Goal: Task Accomplishment & Management: Use online tool/utility

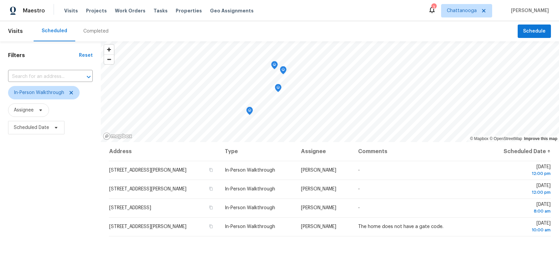
scroll to position [6, 0]
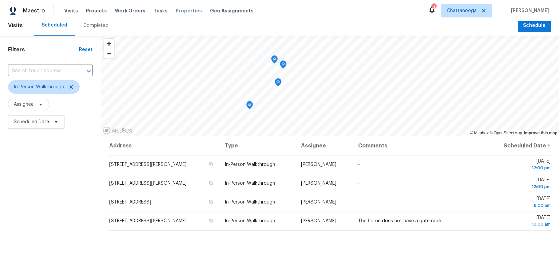
click at [178, 13] on span "Properties" at bounding box center [189, 10] width 26 height 7
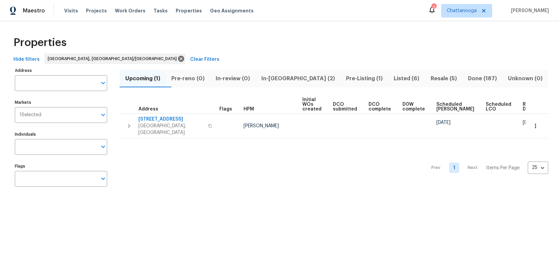
drag, startPoint x: 433, startPoint y: 78, endPoint x: 428, endPoint y: 76, distance: 5.4
click at [433, 78] on span "Resale (5)" at bounding box center [443, 78] width 29 height 9
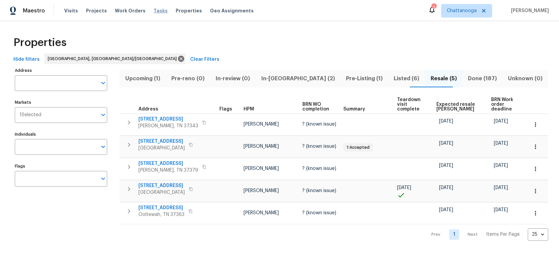
click at [154, 10] on span "Tasks" at bounding box center [161, 10] width 14 height 5
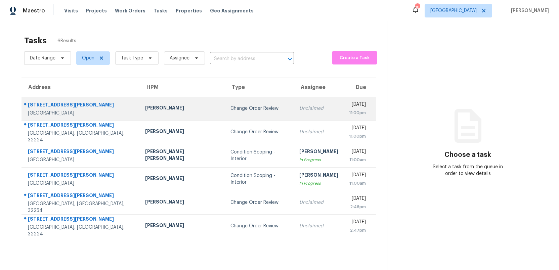
click at [231, 108] on div "Change Order Review" at bounding box center [260, 108] width 58 height 7
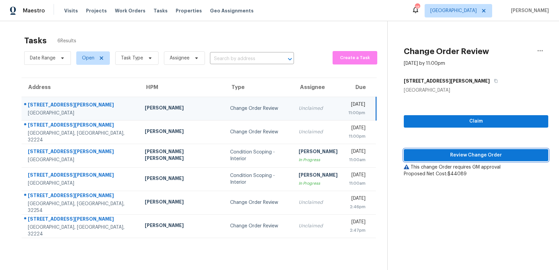
click at [443, 151] on button "Review Change Order" at bounding box center [476, 155] width 145 height 12
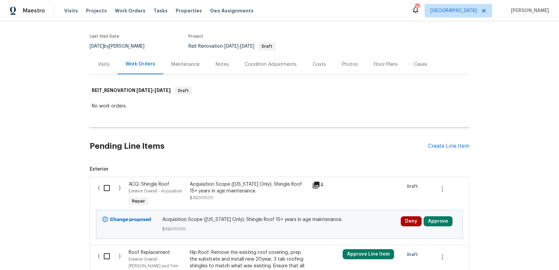
scroll to position [91, 0]
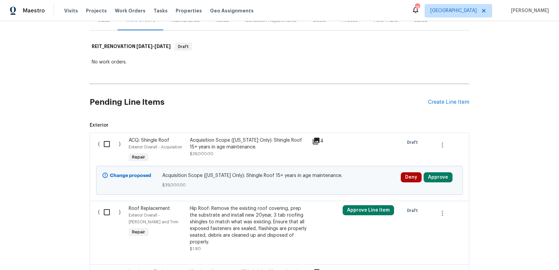
click at [316, 143] on icon at bounding box center [316, 141] width 7 height 7
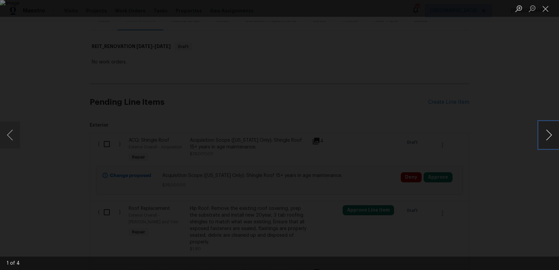
click at [546, 137] on button "Next image" at bounding box center [549, 135] width 20 height 27
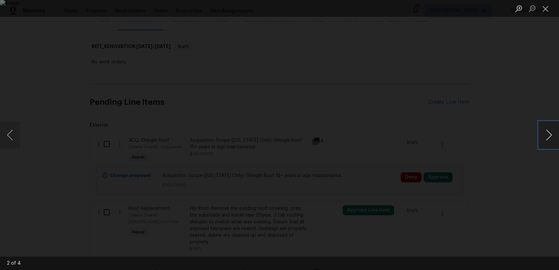
click at [546, 137] on button "Next image" at bounding box center [549, 135] width 20 height 27
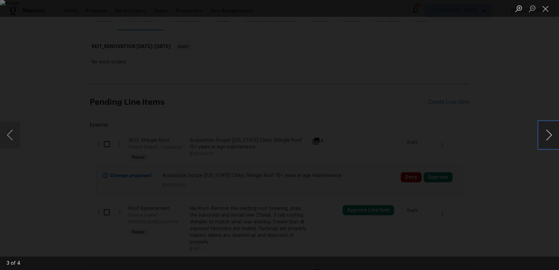
click at [546, 137] on button "Next image" at bounding box center [549, 135] width 20 height 27
click at [545, 10] on button "Close lightbox" at bounding box center [545, 9] width 13 height 12
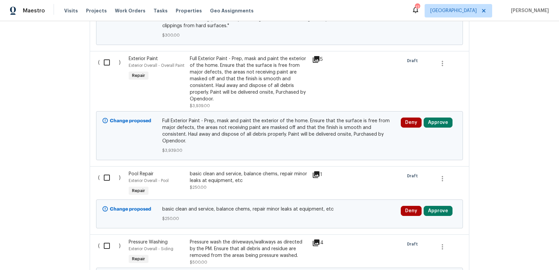
scroll to position [421, 0]
click at [319, 61] on icon at bounding box center [316, 59] width 7 height 7
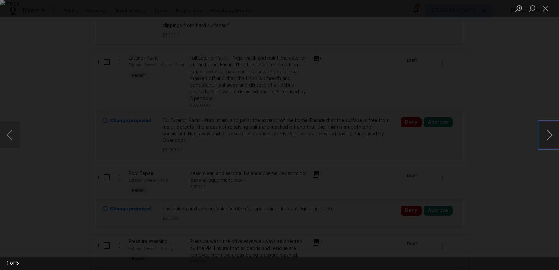
click at [554, 140] on button "Next image" at bounding box center [549, 135] width 20 height 27
click at [545, 9] on button "Close lightbox" at bounding box center [545, 9] width 13 height 12
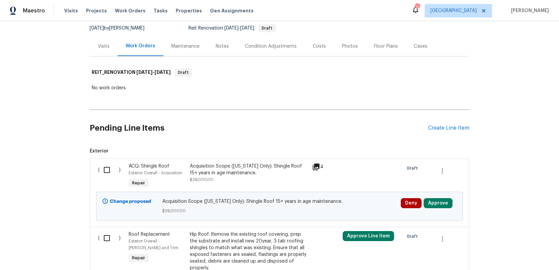
scroll to position [0, 0]
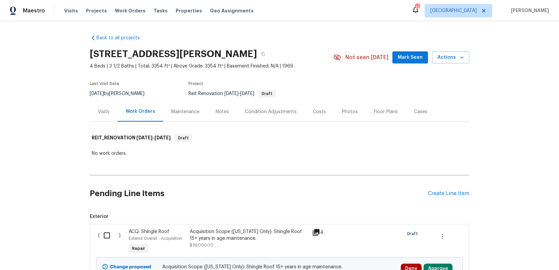
click at [318, 112] on div "Costs" at bounding box center [319, 112] width 13 height 7
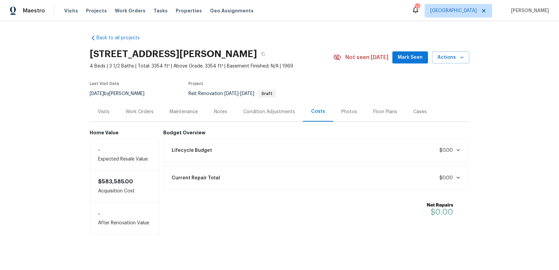
click at [138, 112] on div "Work Orders" at bounding box center [140, 112] width 28 height 7
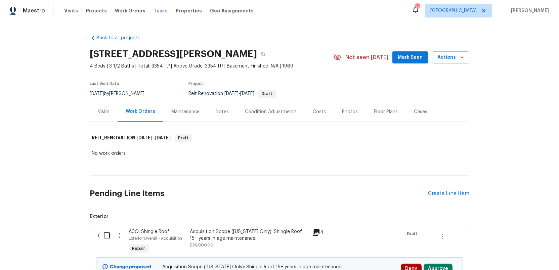
click at [155, 10] on span "Tasks" at bounding box center [161, 10] width 14 height 5
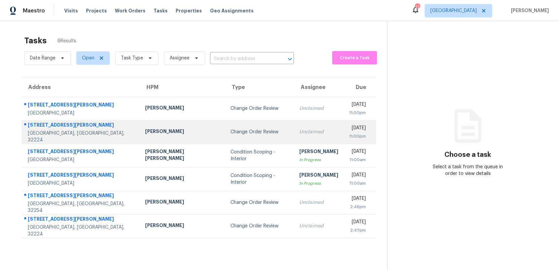
click at [300, 134] on div "Unclaimed" at bounding box center [319, 132] width 39 height 7
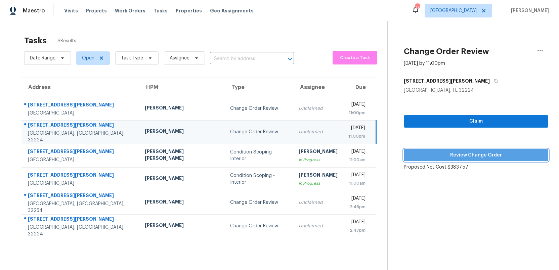
click at [471, 156] on span "Review Change Order" at bounding box center [477, 155] width 134 height 8
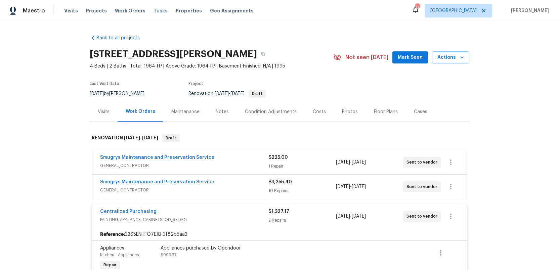
click at [154, 10] on span "Tasks" at bounding box center [161, 10] width 14 height 5
